Goal: Task Accomplishment & Management: Use online tool/utility

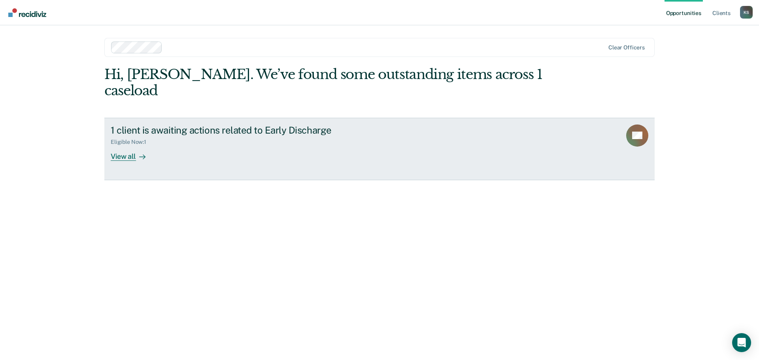
click at [134, 145] on div "View all" at bounding box center [133, 152] width 44 height 15
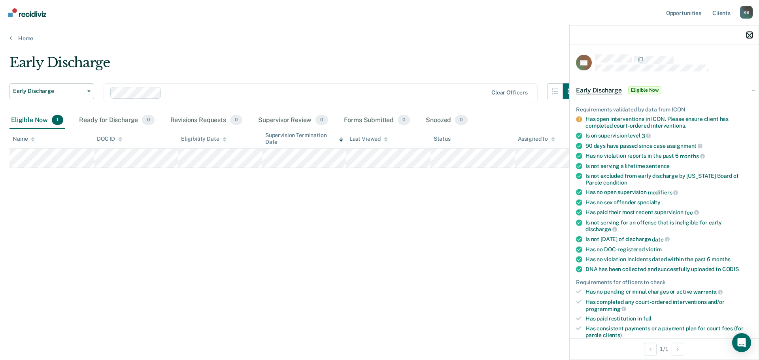
click at [748, 34] on icon "button" at bounding box center [749, 35] width 6 height 6
click at [637, 119] on div "Has open interventions in ICON. Please ensure client has completed court-ordere…" at bounding box center [668, 122] width 167 height 13
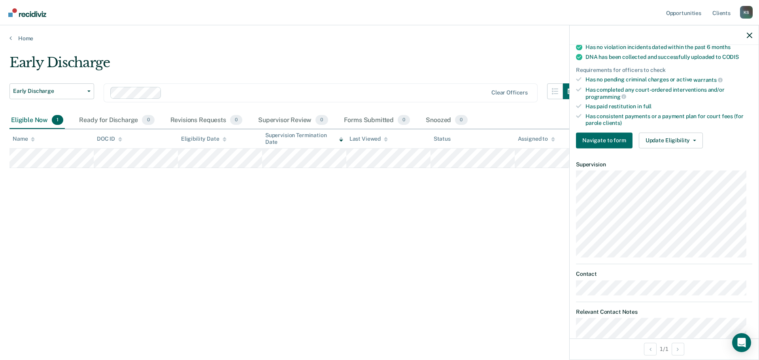
scroll to position [212, 0]
click at [670, 140] on button "Update Eligibility" at bounding box center [671, 141] width 64 height 16
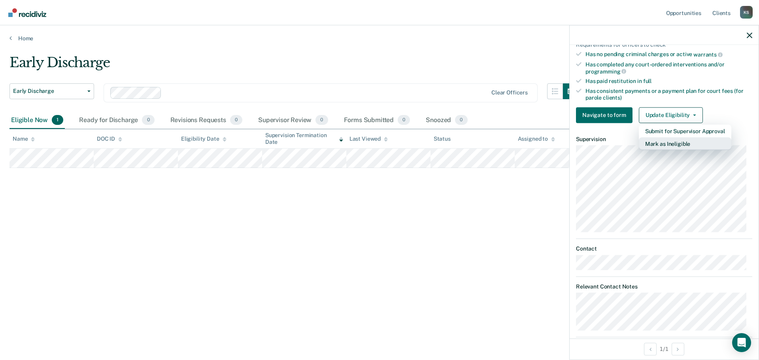
scroll to position [251, 0]
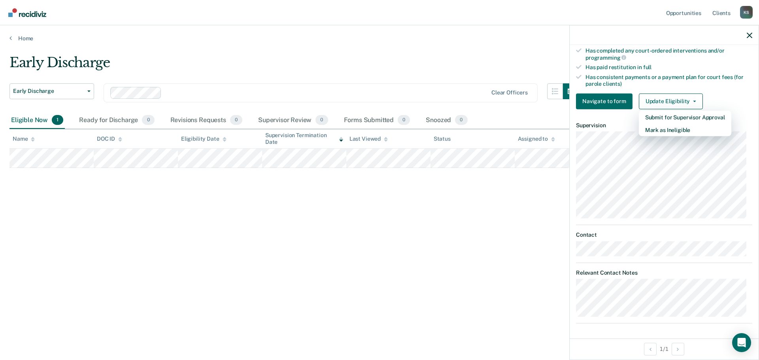
click at [514, 239] on div "Early Discharge Early Discharge Early Discharge Clear officers Eligible Now 1 R…" at bounding box center [379, 178] width 740 height 246
